Goal: Communication & Community: Answer question/provide support

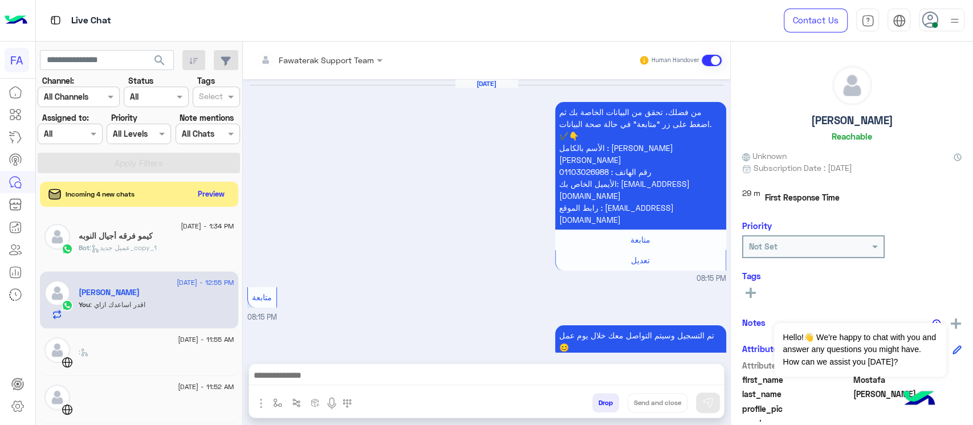
scroll to position [1027, 0]
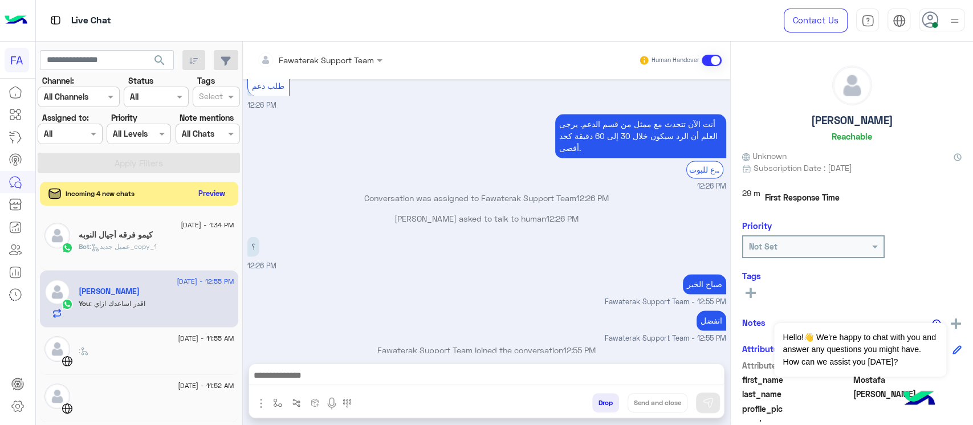
click at [212, 189] on button "Preview" at bounding box center [211, 193] width 35 height 15
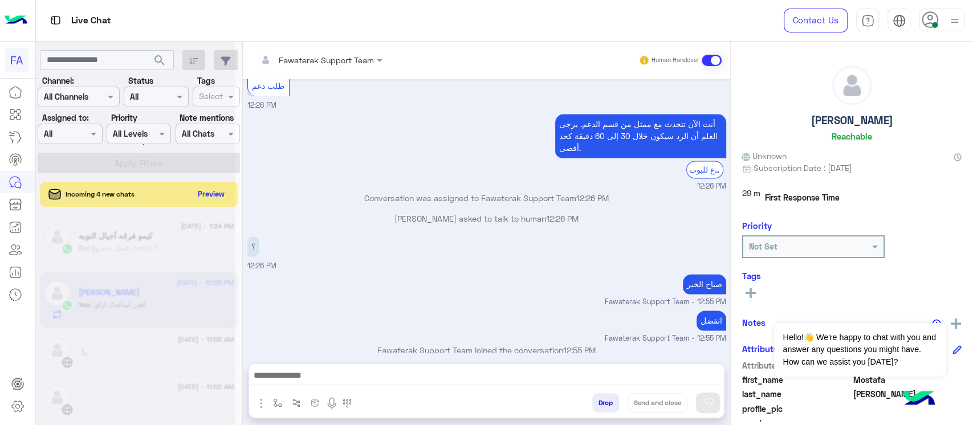
click at [214, 191] on div at bounding box center [135, 217] width 199 height 425
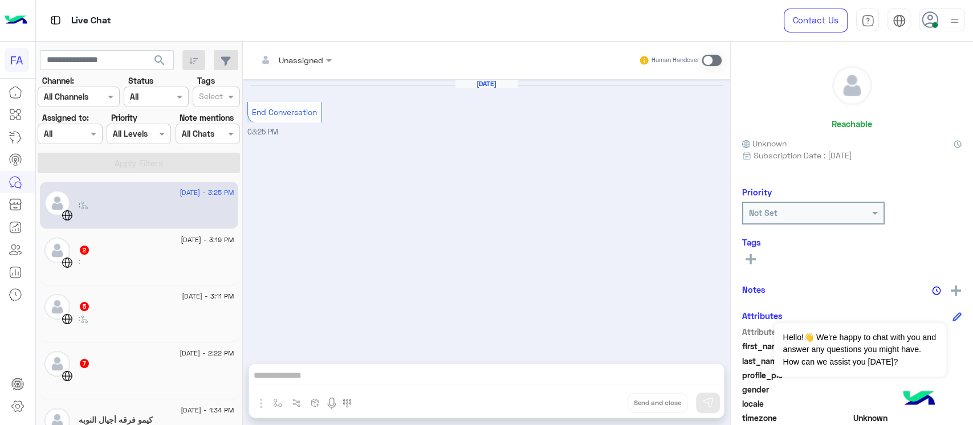
click at [173, 267] on div ":" at bounding box center [157, 266] width 156 height 20
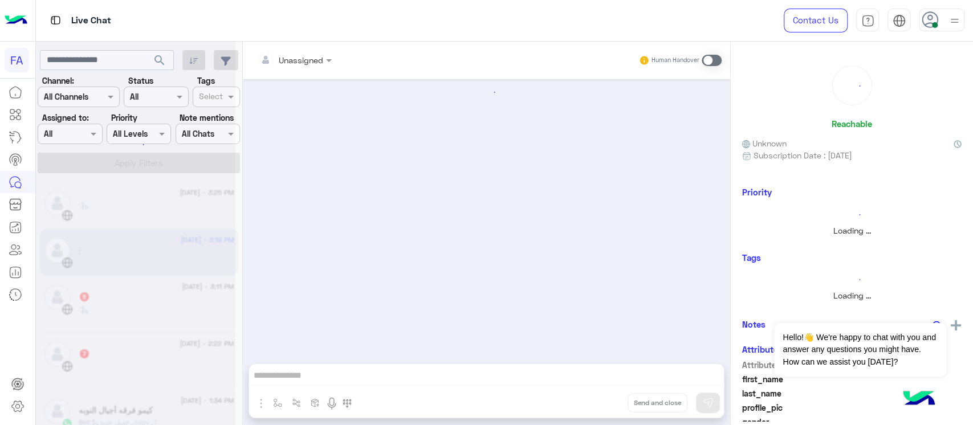
scroll to position [9, 0]
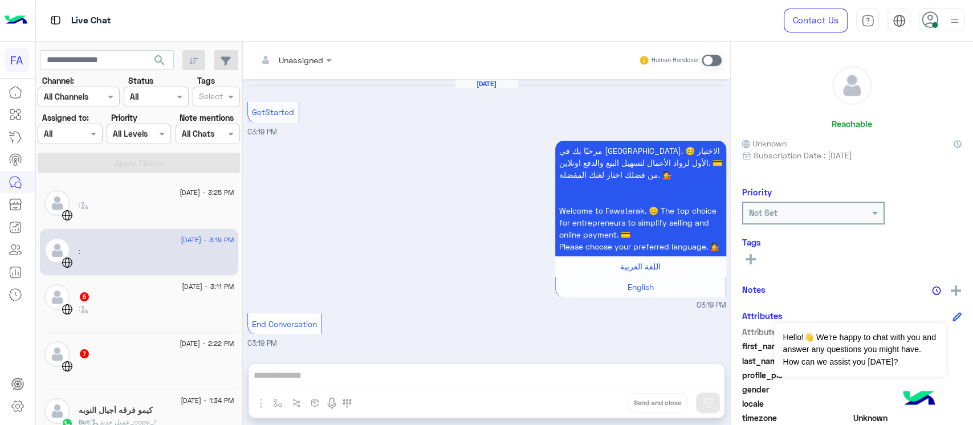
click at [50, 284] on div at bounding box center [57, 297] width 26 height 26
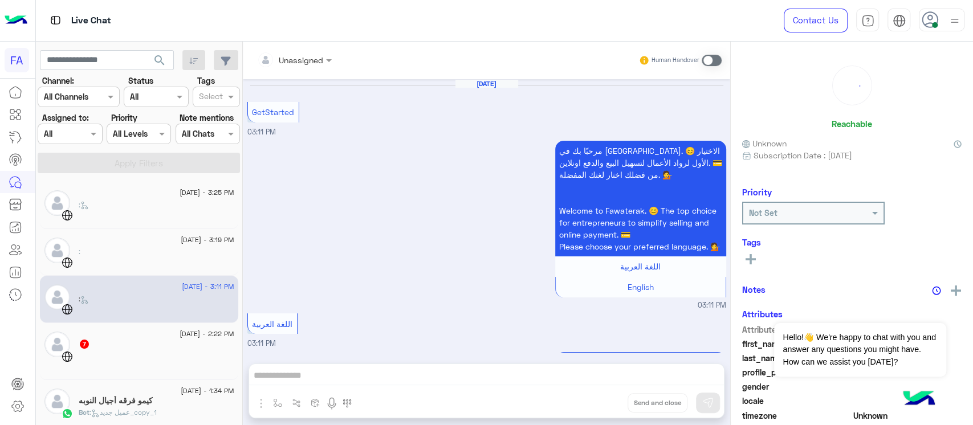
scroll to position [309, 0]
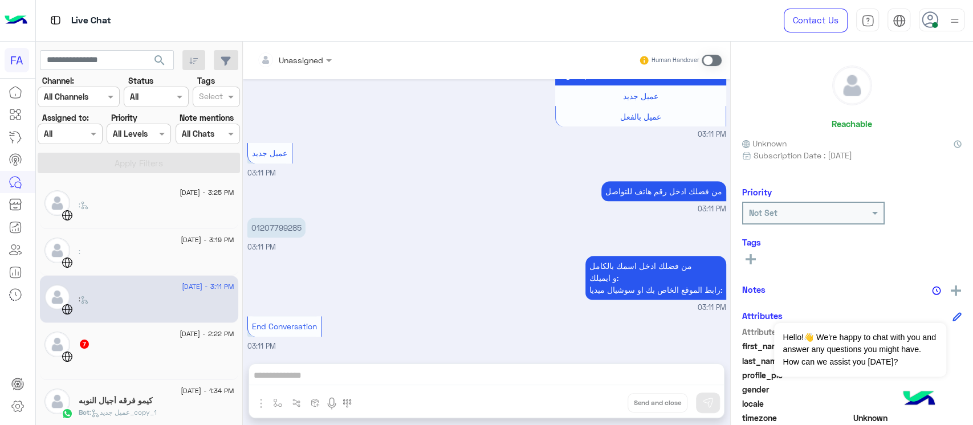
click at [133, 360] on div at bounding box center [157, 361] width 156 height 20
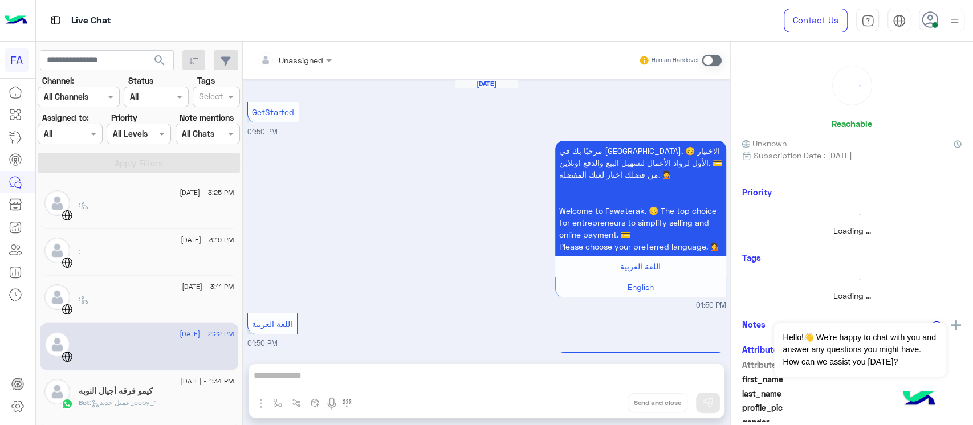
scroll to position [434, 0]
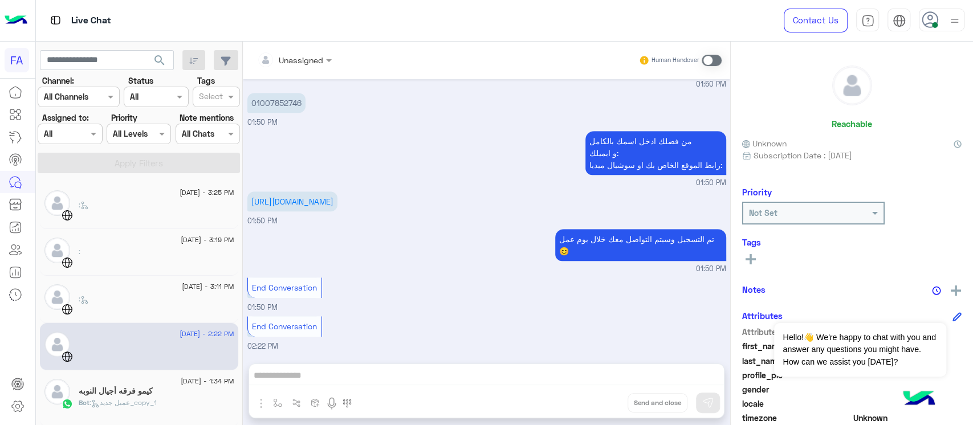
click at [175, 308] on div ":" at bounding box center [157, 304] width 156 height 20
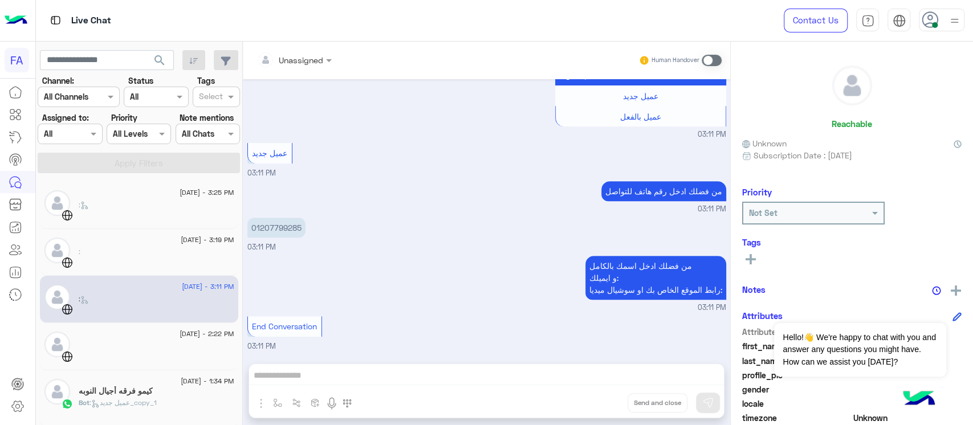
click at [71, 346] on div "[DATE] - 2:22 PM" at bounding box center [139, 347] width 190 height 30
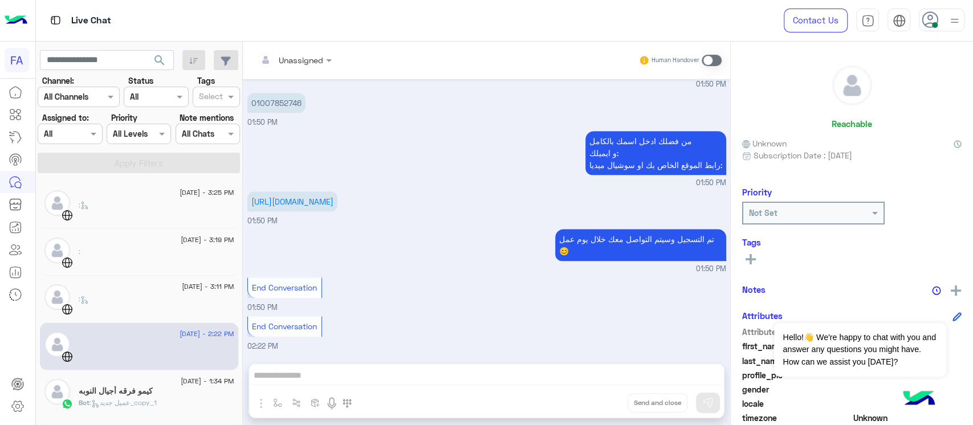
scroll to position [228, 0]
